Goal: Task Accomplishment & Management: Manage account settings

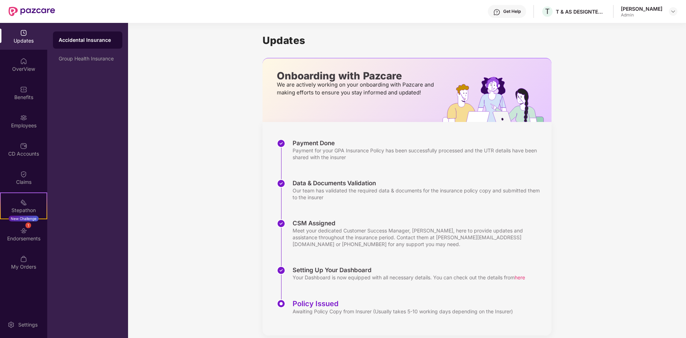
click at [514, 14] on div "Get Help" at bounding box center [507, 11] width 38 height 13
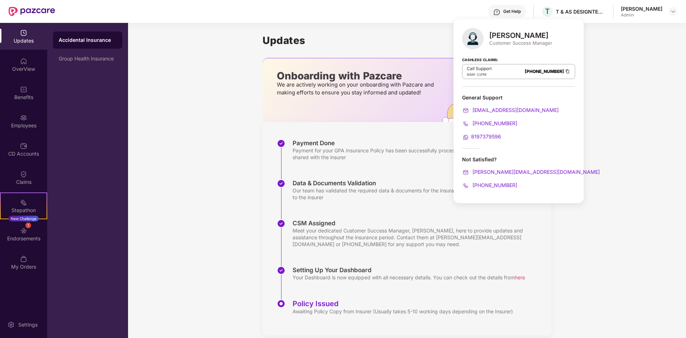
click at [488, 136] on span "8197379596" at bounding box center [486, 136] width 30 height 6
click at [294, 151] on div "Payment for your GPA Insurance Policy has been successfully processed and the U…" at bounding box center [419, 154] width 252 height 14
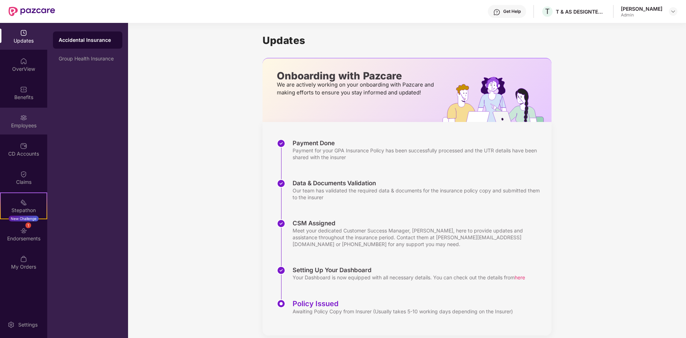
click at [35, 115] on div "Employees" at bounding box center [23, 121] width 47 height 27
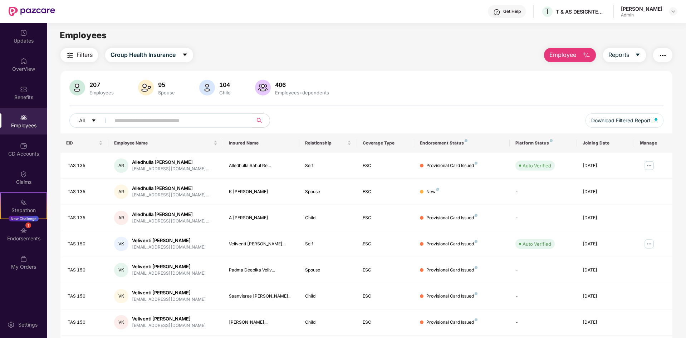
click at [657, 53] on button "button" at bounding box center [662, 55] width 19 height 14
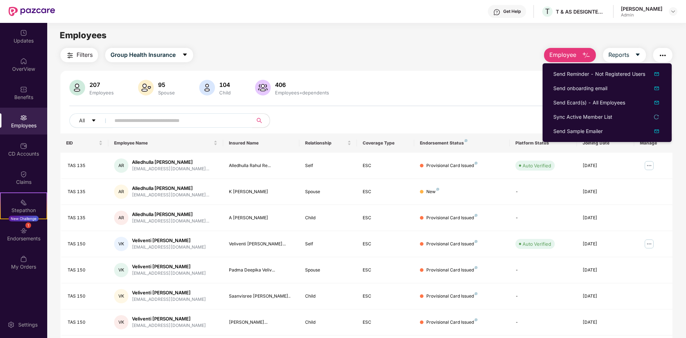
click at [513, 88] on div "207 Employees 95 Spouse 104 Child 406 Employees+dependents" at bounding box center [366, 88] width 594 height 17
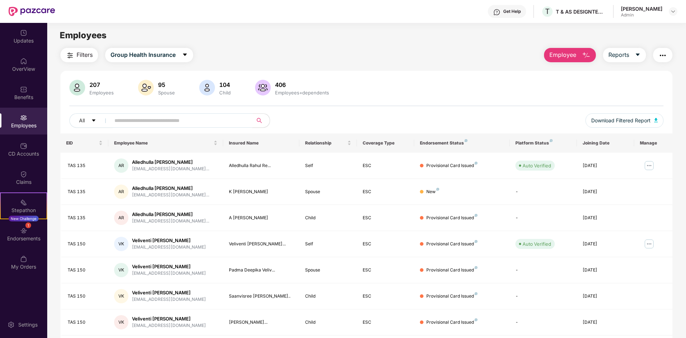
click at [156, 119] on input "text" at bounding box center [178, 120] width 128 height 11
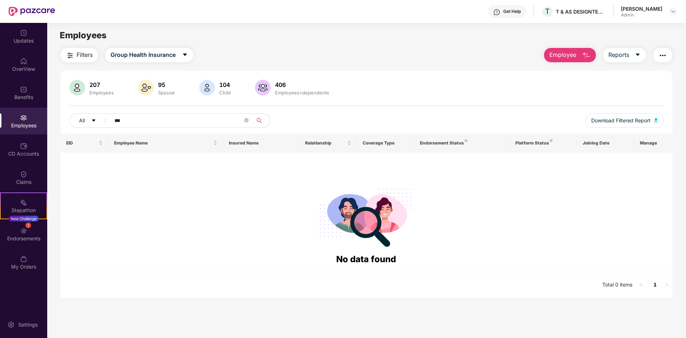
click at [150, 117] on input "***" at bounding box center [178, 120] width 128 height 11
click at [156, 122] on input "***" at bounding box center [178, 120] width 128 height 11
type input "*"
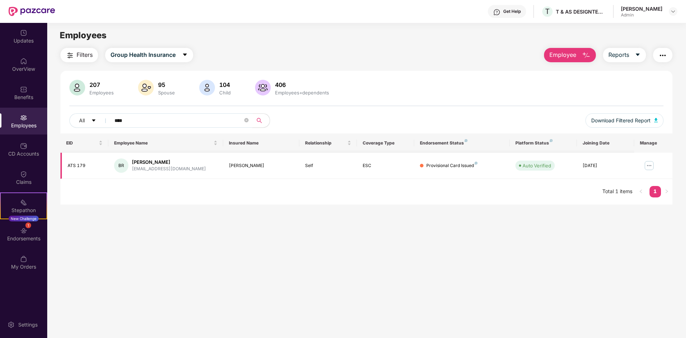
type input "****"
click at [155, 166] on div "[EMAIL_ADDRESS][DOMAIN_NAME]" at bounding box center [169, 169] width 74 height 7
click at [650, 166] on img at bounding box center [648, 165] width 11 height 11
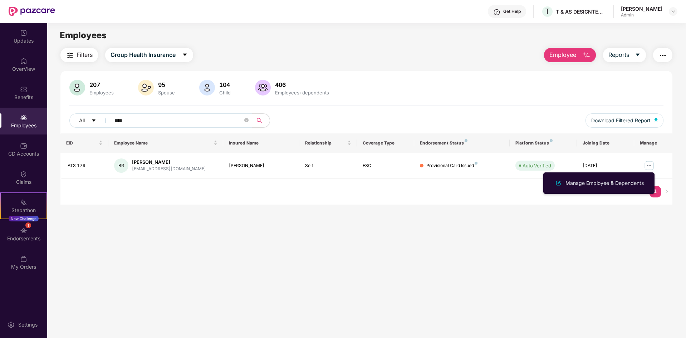
drag, startPoint x: 602, startPoint y: 184, endPoint x: 594, endPoint y: 184, distance: 8.2
click at [602, 184] on div "Manage Employee & Dependents" at bounding box center [604, 183] width 81 height 8
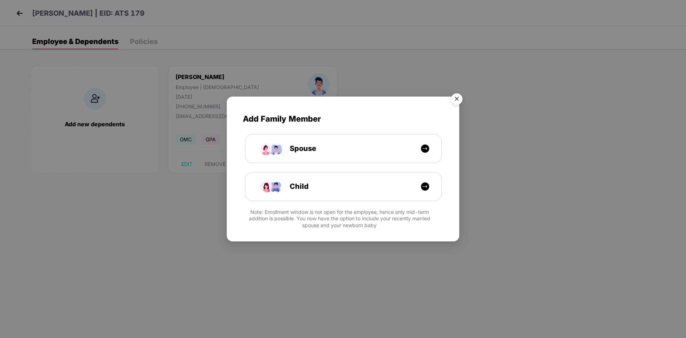
click at [453, 99] on img "Close" at bounding box center [457, 100] width 20 height 20
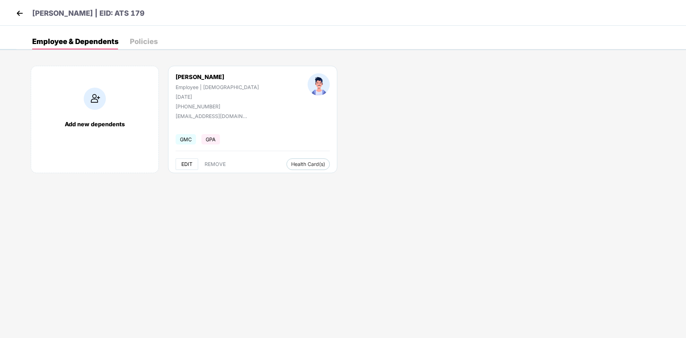
click at [186, 166] on span "EDIT" at bounding box center [186, 164] width 11 height 6
select select "****"
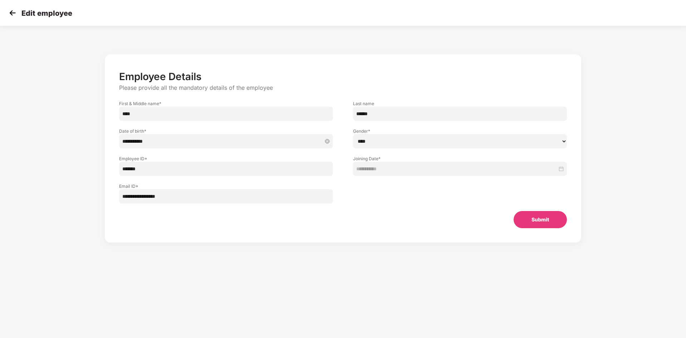
click at [171, 142] on input "**********" at bounding box center [222, 141] width 200 height 8
click at [275, 275] on section "**********" at bounding box center [343, 169] width 686 height 338
click at [549, 223] on button "Submit" at bounding box center [540, 219] width 53 height 17
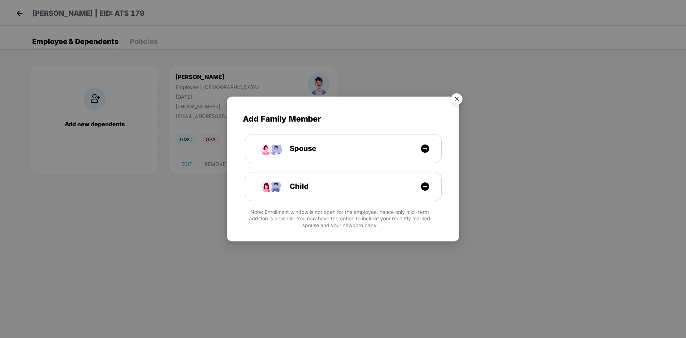
click at [462, 99] on img "Close" at bounding box center [457, 100] width 20 height 20
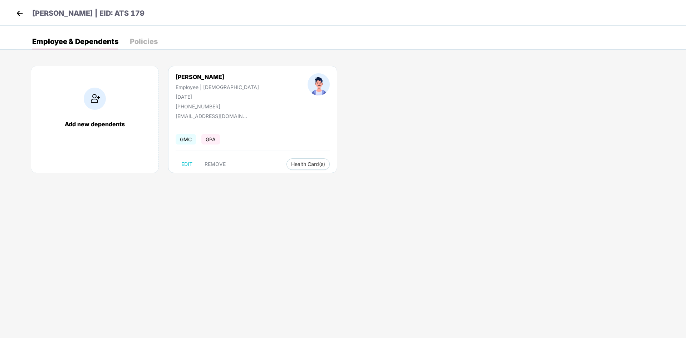
click at [17, 13] on img at bounding box center [19, 13] width 11 height 11
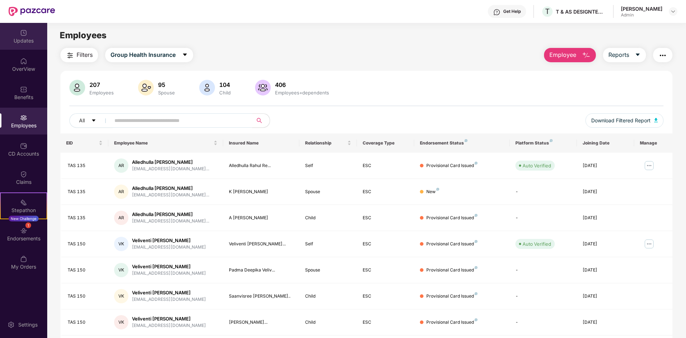
click at [29, 39] on div "Updates" at bounding box center [23, 40] width 47 height 7
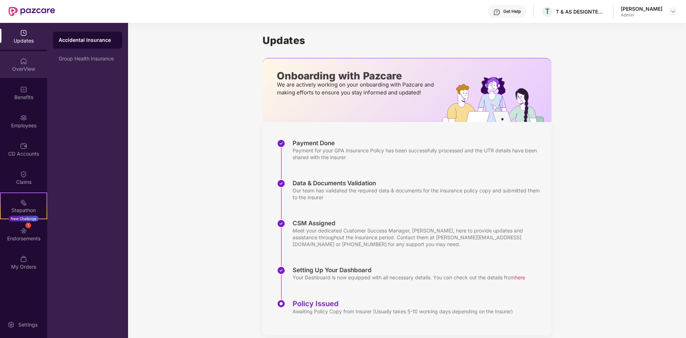
click at [29, 68] on div "OverView" at bounding box center [23, 68] width 47 height 7
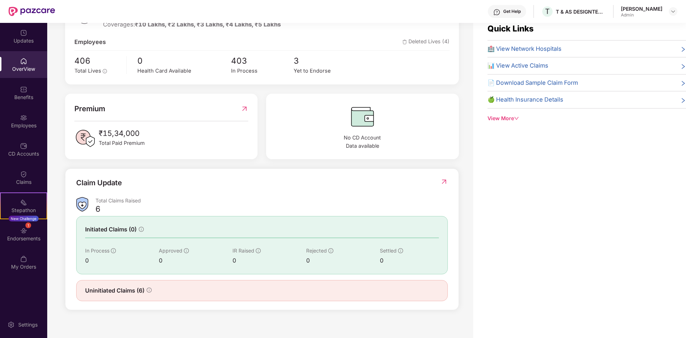
scroll to position [23, 0]
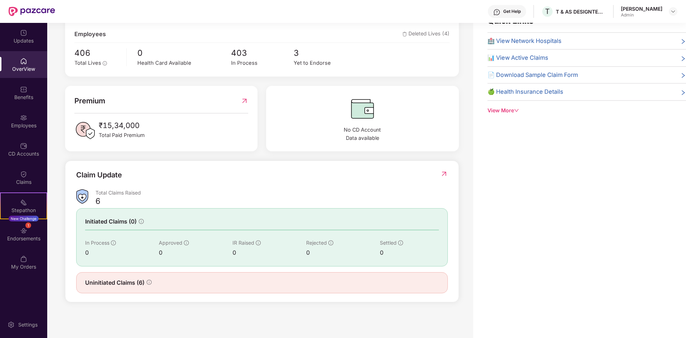
click at [126, 195] on div "Total Claims Raised" at bounding box center [271, 192] width 352 height 7
click at [436, 175] on div "Claim Update" at bounding box center [262, 180] width 372 height 20
click at [445, 173] on img at bounding box center [444, 173] width 8 height 7
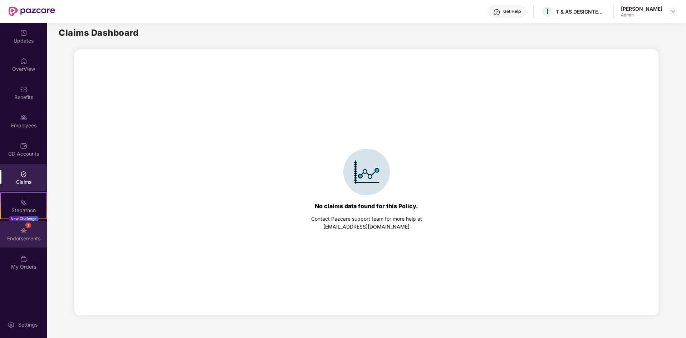
click at [32, 236] on div "Endorsements" at bounding box center [23, 238] width 47 height 7
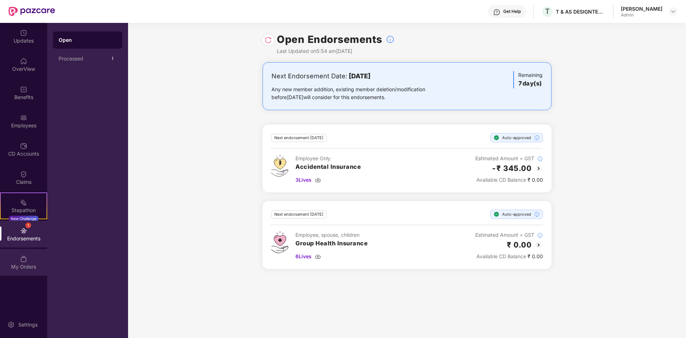
click at [26, 266] on div "My Orders" at bounding box center [23, 266] width 47 height 7
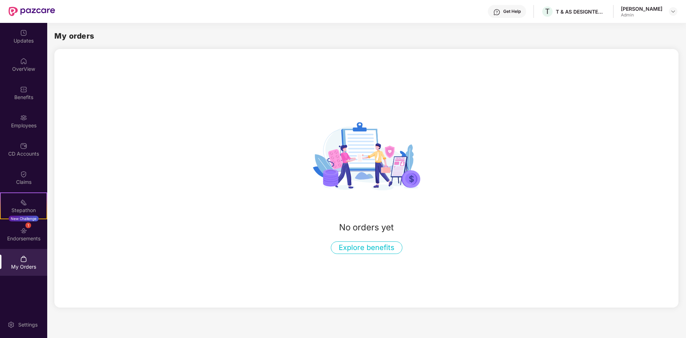
click at [30, 308] on div "Updates OverView Benefits Employees CD Accounts Claims Stepathon New Challenge …" at bounding box center [23, 180] width 47 height 315
click at [675, 11] on img at bounding box center [673, 12] width 6 height 6
click at [511, 8] on div "Get Help" at bounding box center [507, 11] width 38 height 13
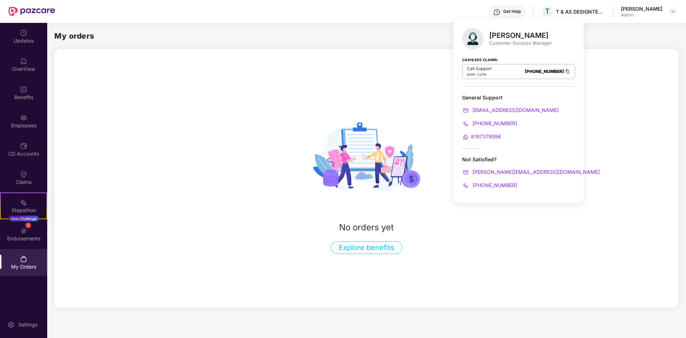
click at [418, 68] on div "No orders yet Explore benefits" at bounding box center [366, 178] width 624 height 259
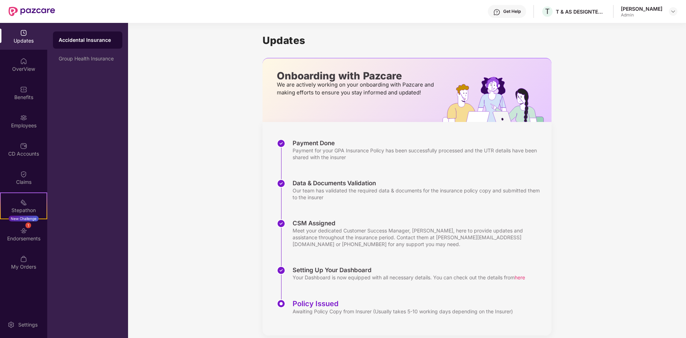
click at [29, 33] on div "Updates" at bounding box center [23, 36] width 47 height 27
click at [26, 63] on img at bounding box center [23, 61] width 7 height 7
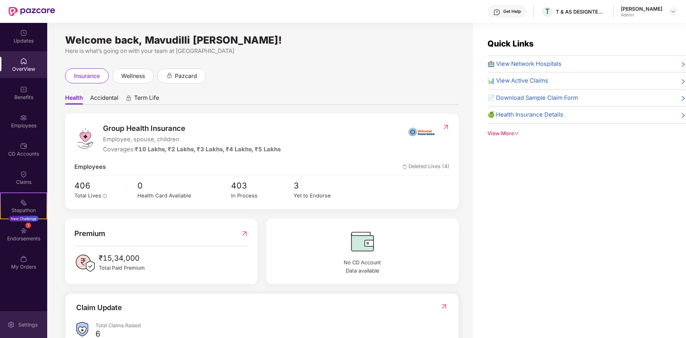
click at [25, 320] on div "Settings" at bounding box center [23, 324] width 47 height 27
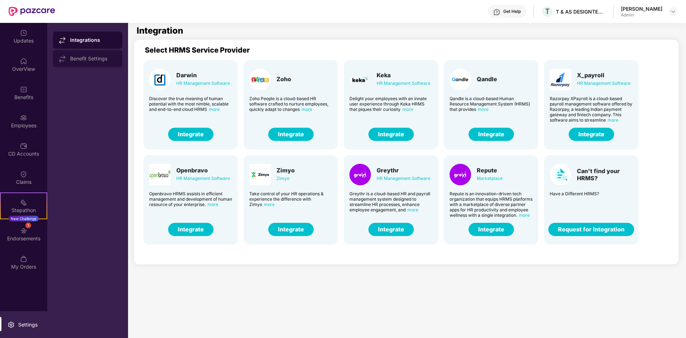
click at [99, 64] on div "Benefit Settings" at bounding box center [87, 58] width 69 height 17
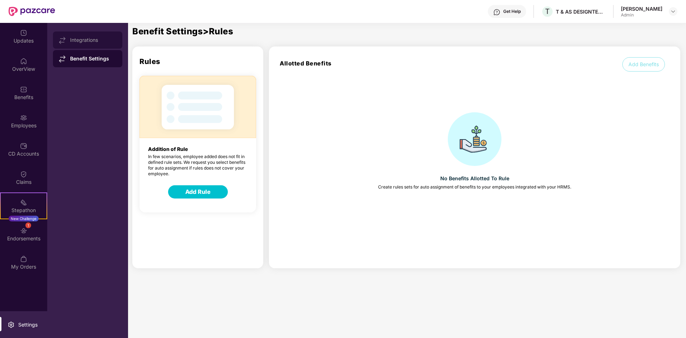
click at [92, 41] on div "Integrations" at bounding box center [93, 40] width 46 height 6
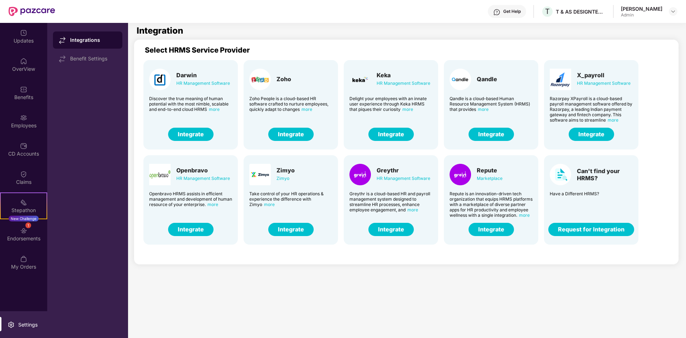
click at [505, 11] on div "Get Help" at bounding box center [512, 12] width 18 height 6
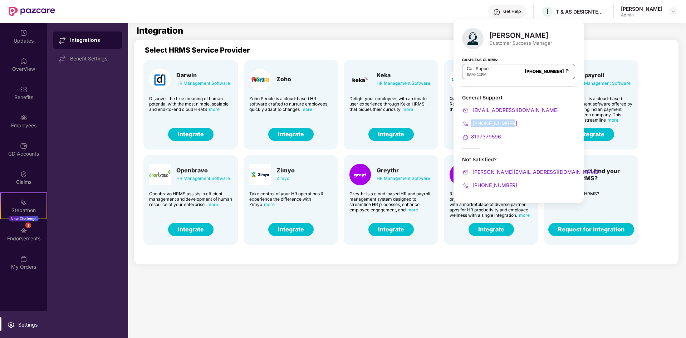
drag, startPoint x: 514, startPoint y: 123, endPoint x: 470, endPoint y: 123, distance: 43.6
click at [470, 123] on div "[PHONE_NUMBER]" at bounding box center [518, 123] width 113 height 8
copy span "[PHONE_NUMBER]"
click at [408, 305] on section "Integration Select HRMS Service Provider Darwin HR Management Software Discover…" at bounding box center [400, 192] width 545 height 338
